Goal: Information Seeking & Learning: Learn about a topic

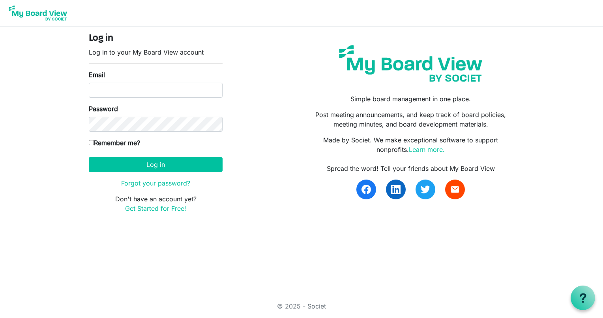
drag, startPoint x: 476, startPoint y: 1, endPoint x: 60, endPoint y: 68, distance: 421.2
click at [60, 68] on body "Log in Log in to your My Board View account Email Password Remember me? [GEOGRA…" at bounding box center [301, 113] width 603 height 226
drag, startPoint x: 87, startPoint y: 0, endPoint x: 62, endPoint y: 82, distance: 85.6
click at [62, 82] on body "Log in Log in to your My Board View account Email Password Remember me? [GEOGRA…" at bounding box center [301, 113] width 603 height 226
click at [175, 90] on input "Email" at bounding box center [156, 90] width 134 height 15
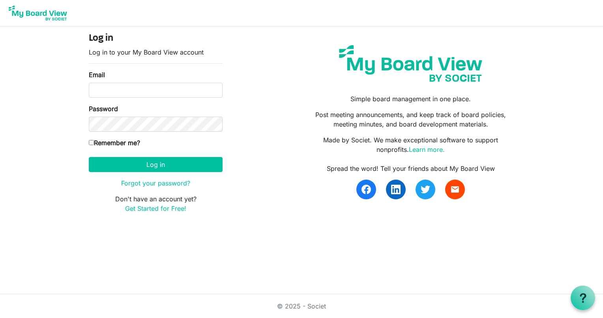
type input "[EMAIL_ADDRESS][DOMAIN_NAME]"
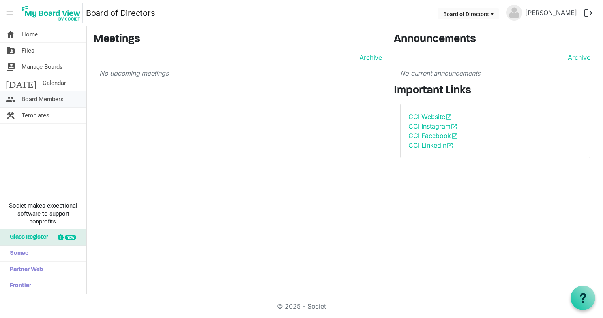
click at [62, 100] on span "Board Members" at bounding box center [43, 99] width 42 height 16
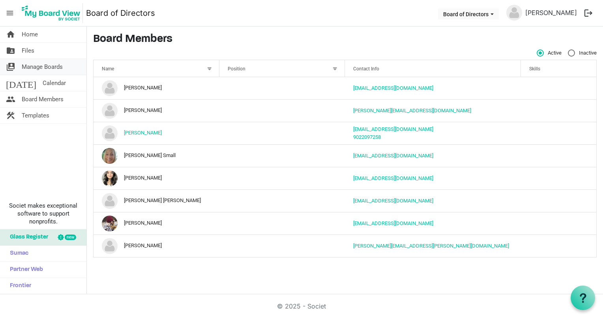
click at [50, 66] on span "Manage Boards" at bounding box center [42, 67] width 41 height 16
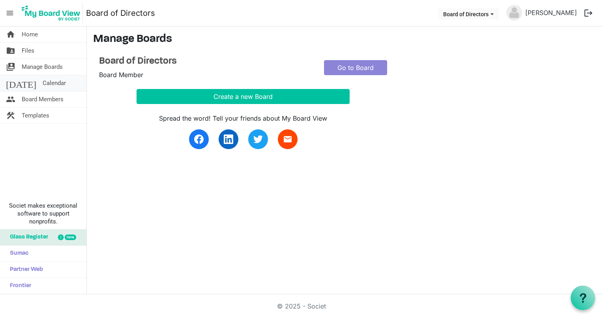
click at [43, 85] on span "Calendar" at bounding box center [54, 83] width 23 height 16
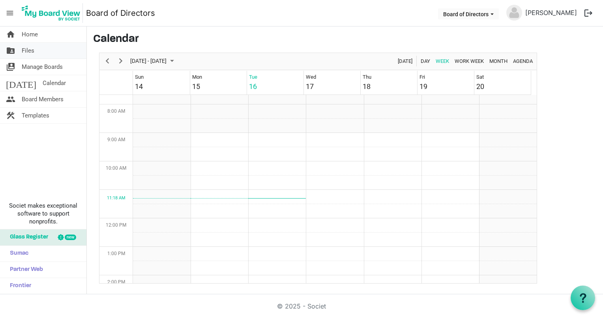
click at [30, 50] on span "Files" at bounding box center [28, 51] width 13 height 16
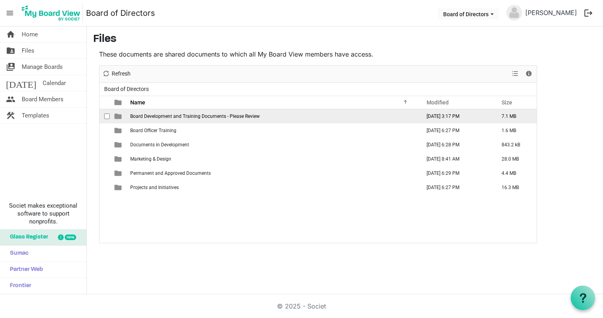
click at [163, 115] on span "Board Development and Training Documents - Please Review" at bounding box center [195, 116] width 130 height 6
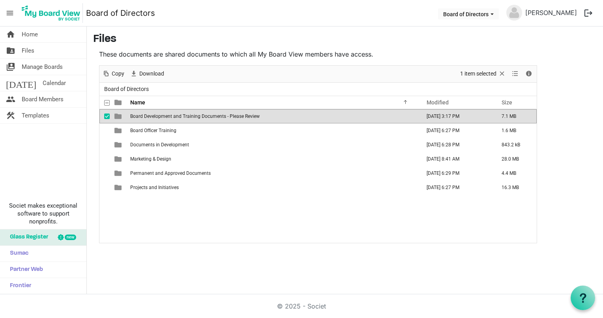
click at [162, 115] on span "Board Development and Training Documents - Please Review" at bounding box center [195, 116] width 130 height 6
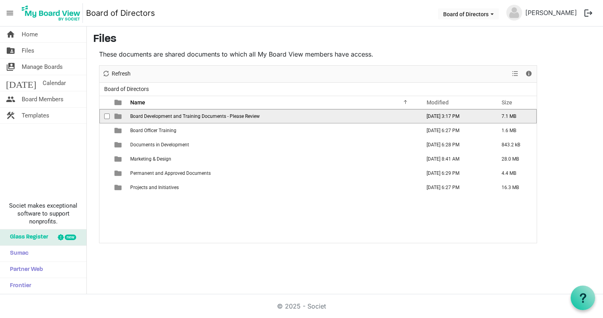
click at [162, 115] on span "Board Development and Training Documents - Please Review" at bounding box center [195, 116] width 130 height 6
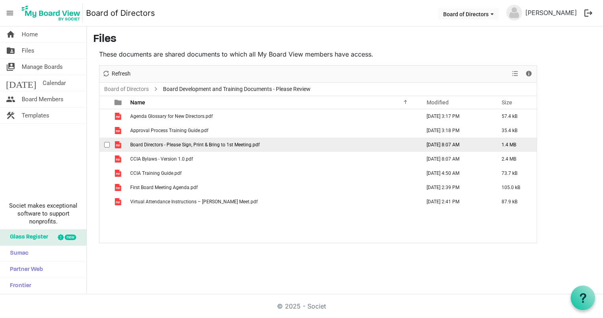
click at [194, 145] on span "Board Directors - Please Sign, Print & Bring to 1st Meeting.pdf" at bounding box center [195, 145] width 130 height 6
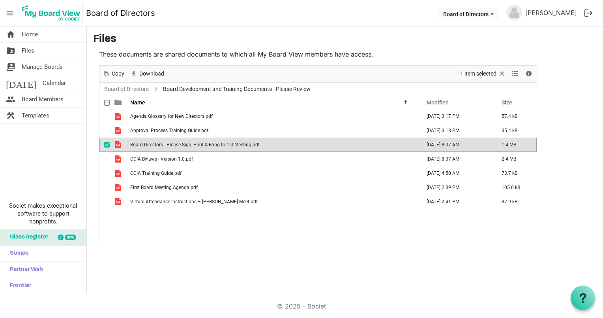
click at [194, 145] on span "Board Directors - Please Sign, Print & Bring to 1st Meeting.pdf" at bounding box center [195, 145] width 130 height 6
click at [560, 241] on main "Files These documents are shared documents to which all My Board View members h…" at bounding box center [345, 137] width 517 height 223
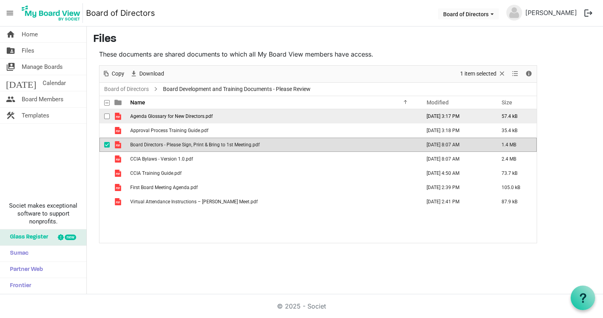
click at [201, 116] on span "Agenda Glossary for New Directors.pdf" at bounding box center [171, 116] width 83 height 6
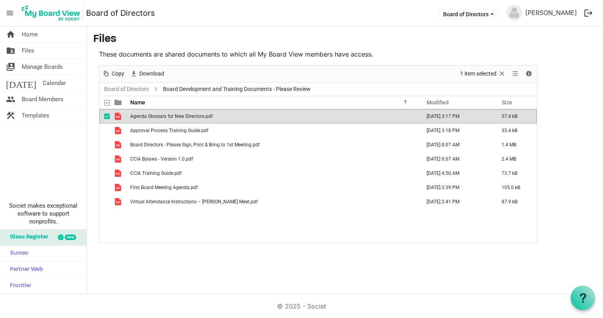
click at [201, 116] on span "Agenda Glossary for New Directors.pdf" at bounding box center [171, 116] width 83 height 6
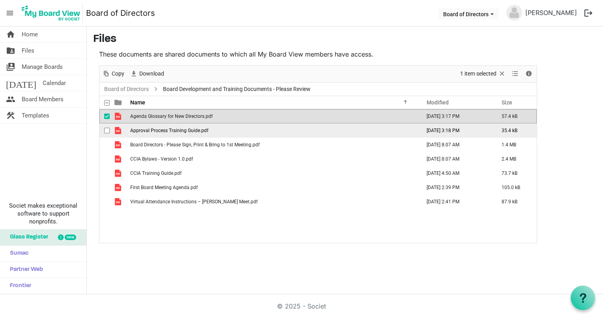
click at [194, 128] on span "Approval Process Training Guide.pdf" at bounding box center [169, 131] width 78 height 6
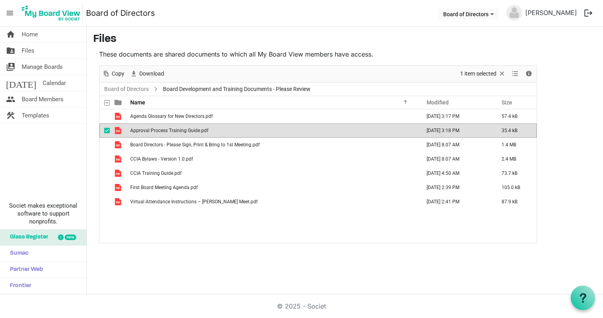
click at [194, 128] on span "Approval Process Training Guide.pdf" at bounding box center [169, 131] width 78 height 6
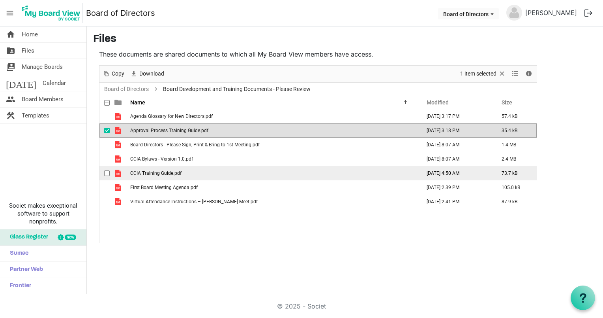
click at [185, 175] on td "CCIA Training Guide.pdf" at bounding box center [273, 173] width 291 height 14
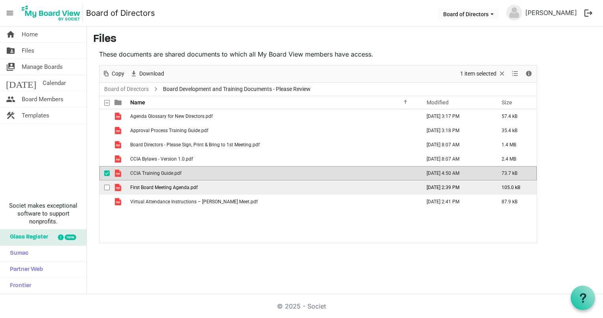
click at [187, 185] on span "First Board Meeting Agenda.pdf" at bounding box center [164, 187] width 68 height 6
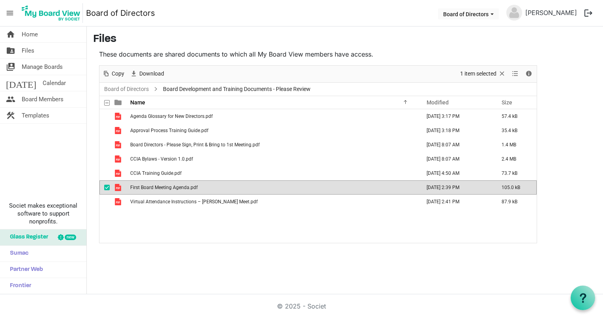
click at [205, 237] on div "Agenda Glossary for New Directors.pdf September 15, 2025 3:17 PM 57.4 kB Approv…" at bounding box center [319, 175] width 438 height 133
